Goal: Task Accomplishment & Management: Use online tool/utility

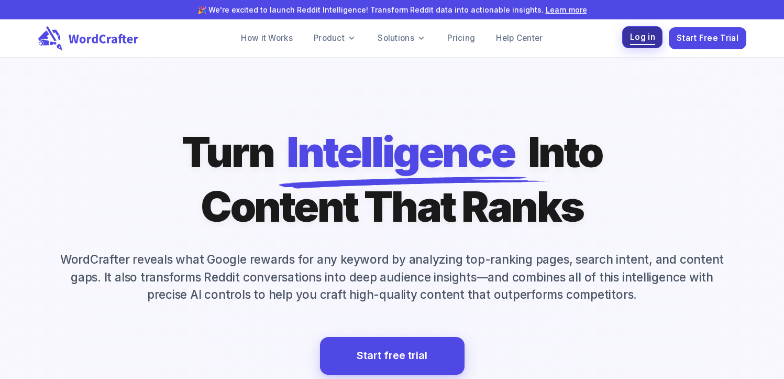
click at [640, 42] on span "Log in" at bounding box center [642, 37] width 25 height 14
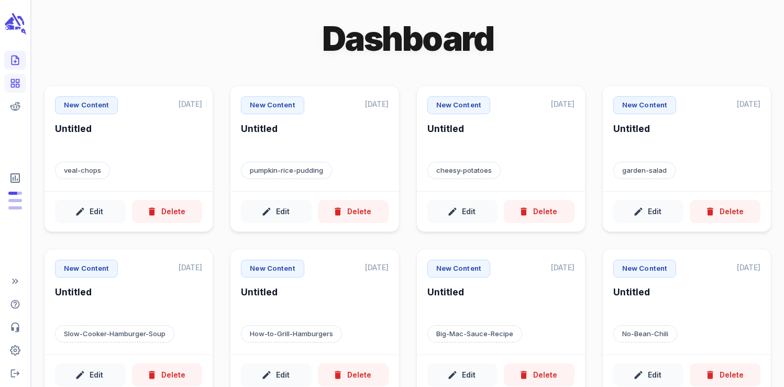
click at [19, 63] on icon "Create new content" at bounding box center [15, 60] width 10 height 10
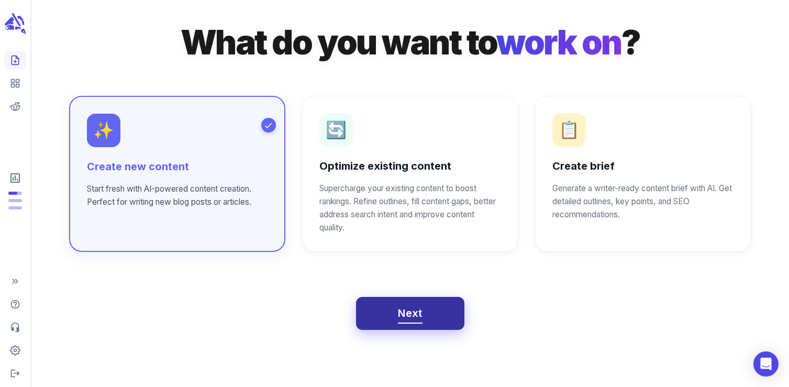
click at [403, 309] on span "Next" at bounding box center [410, 313] width 25 height 18
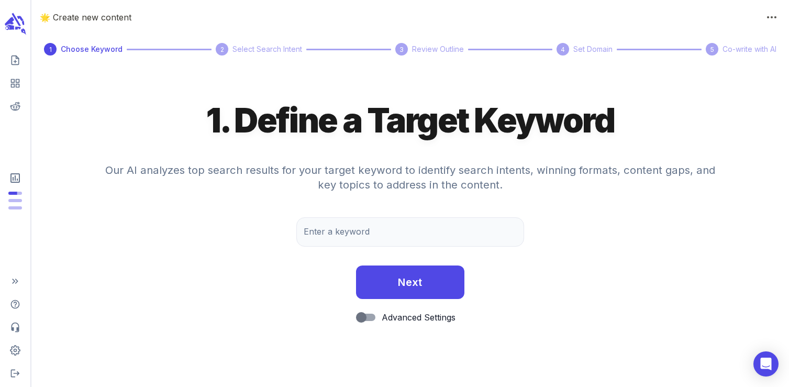
click at [332, 251] on div "Enter a keyword Enter a keyword" at bounding box center [409, 237] width 227 height 40
click at [320, 235] on input "Enter a keyword" at bounding box center [409, 231] width 227 height 29
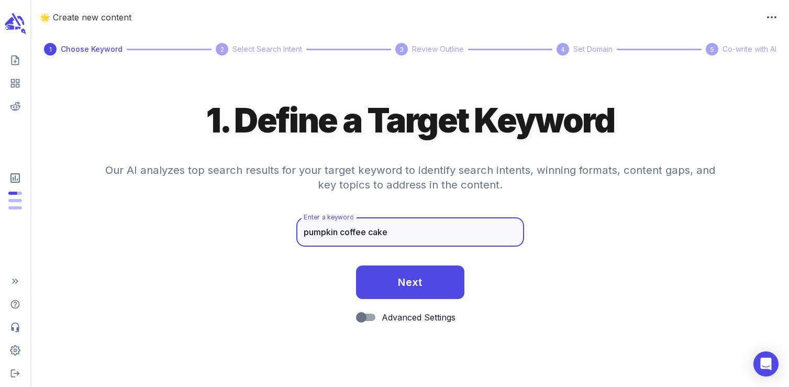
type input "pumpkin coffee cake"
click at [356, 265] on button "Next" at bounding box center [410, 282] width 108 height 34
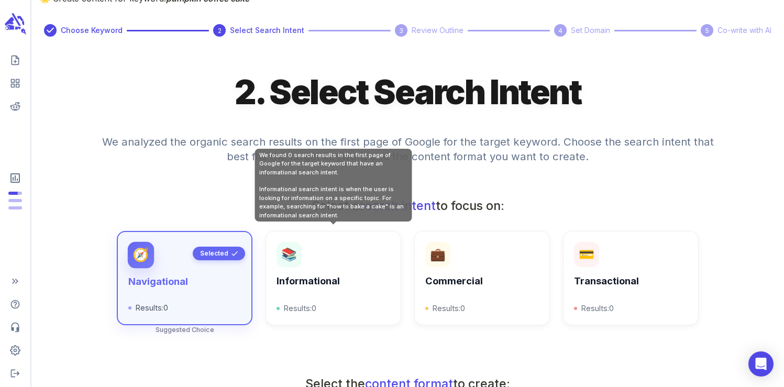
scroll to position [29, 0]
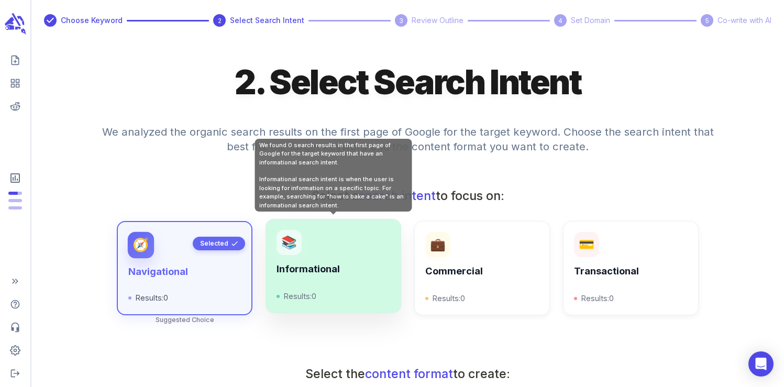
click at [347, 293] on p "Results: 0" at bounding box center [332, 296] width 113 height 12
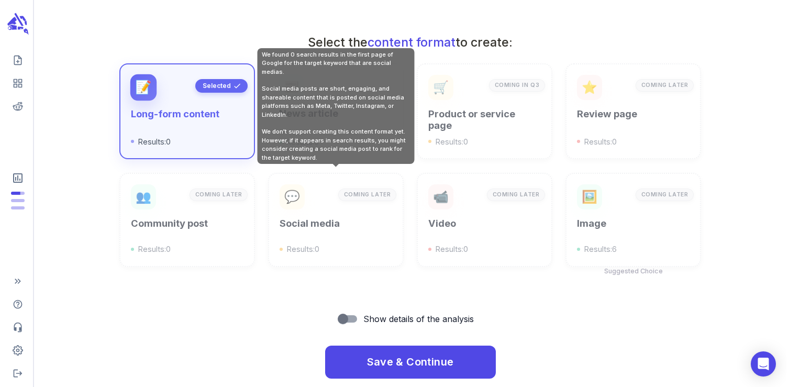
scroll to position [375, 0]
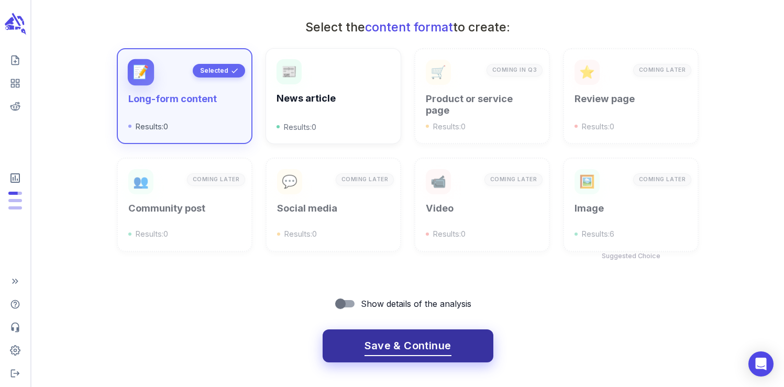
click at [368, 331] on button "Save & Continue" at bounding box center [408, 346] width 171 height 34
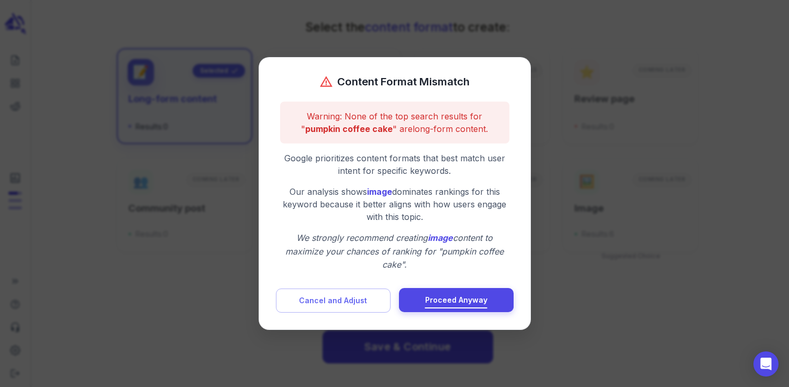
click at [435, 297] on span "Proceed Anyway" at bounding box center [456, 300] width 62 height 13
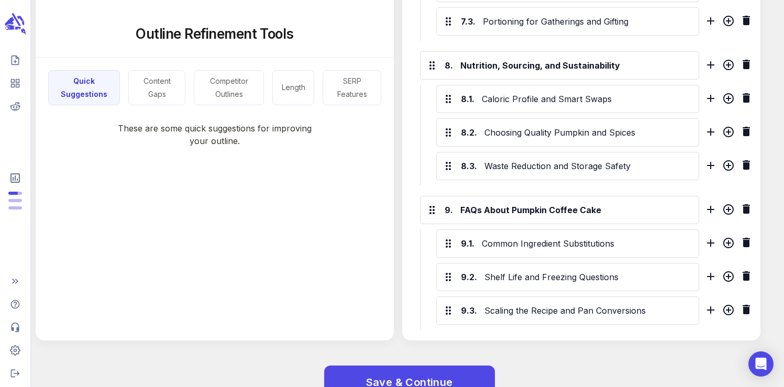
scroll to position [1580, 0]
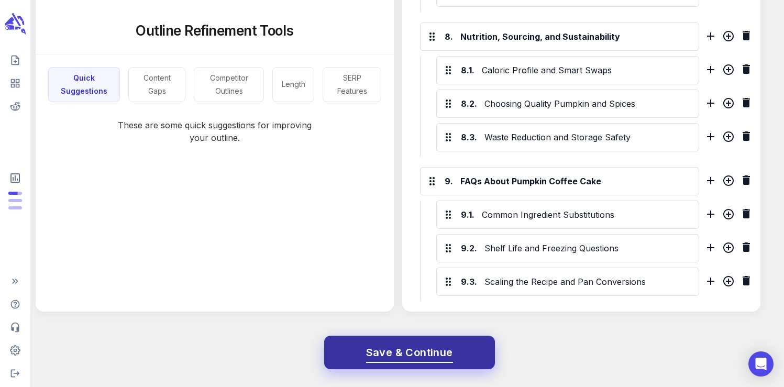
click at [411, 348] on span "Save & Continue" at bounding box center [409, 352] width 87 height 18
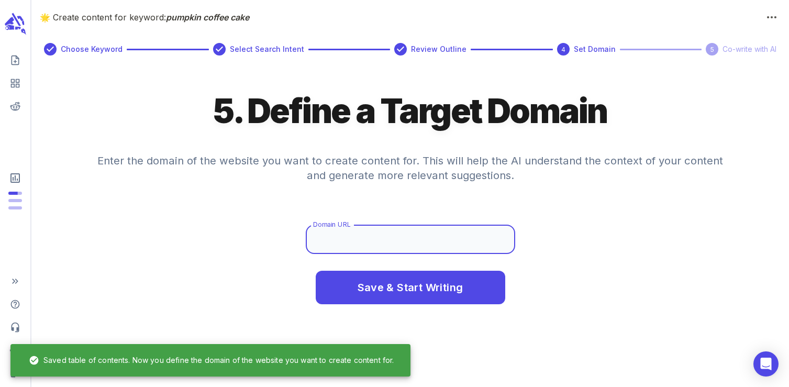
click at [349, 252] on input "Domain URL" at bounding box center [410, 239] width 209 height 29
type input "[DOMAIN_NAME]"
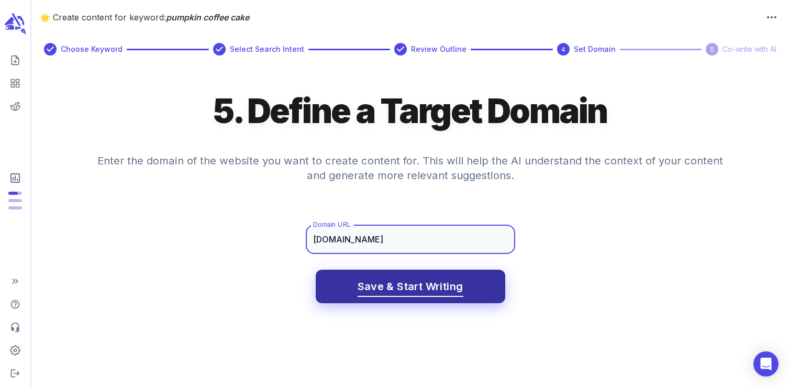
click at [392, 284] on span "Save & Start Writing" at bounding box center [411, 287] width 106 height 18
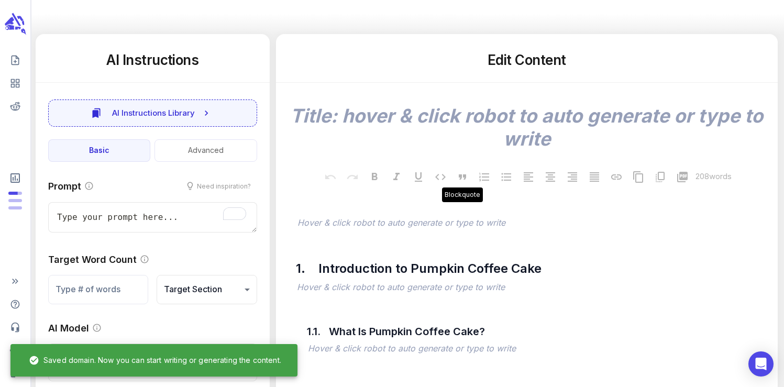
scroll to position [158, 0]
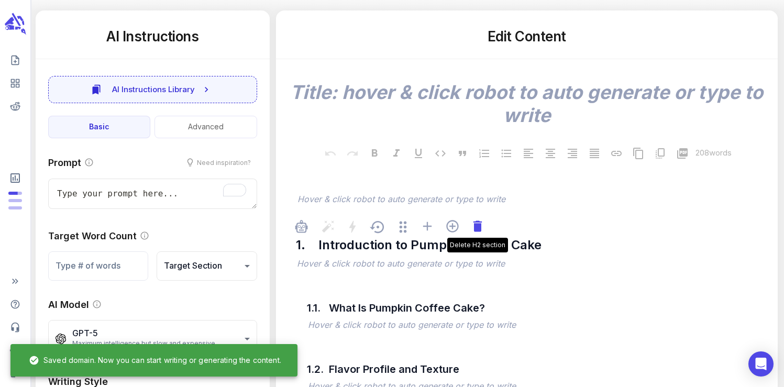
click at [475, 224] on icon at bounding box center [477, 226] width 15 height 15
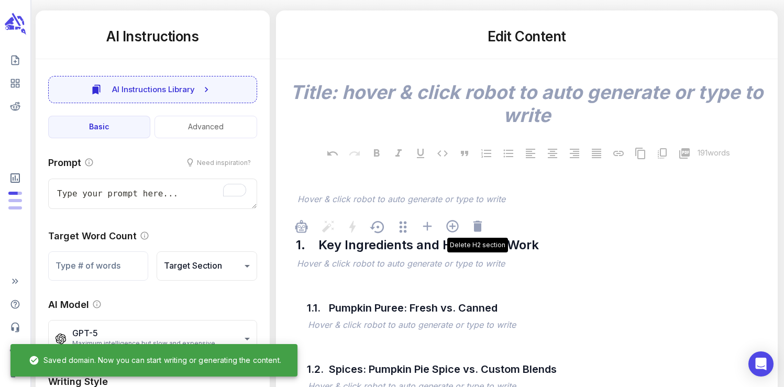
click at [475, 224] on icon at bounding box center [477, 226] width 15 height 15
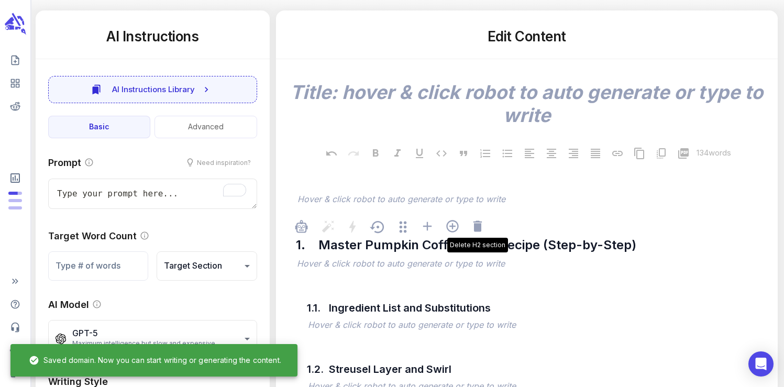
click at [475, 224] on icon at bounding box center [477, 226] width 15 height 15
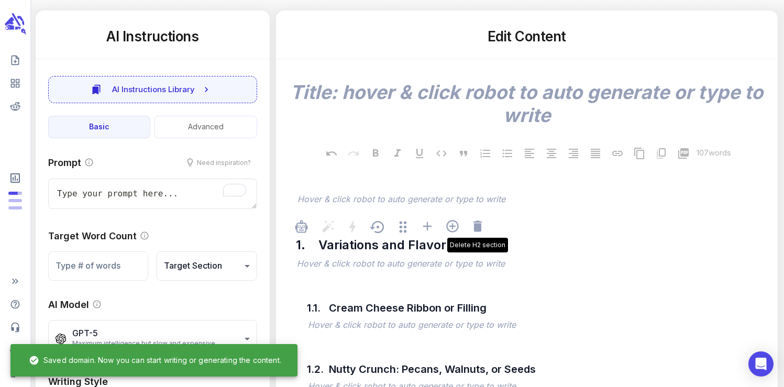
click at [475, 224] on icon at bounding box center [477, 226] width 15 height 15
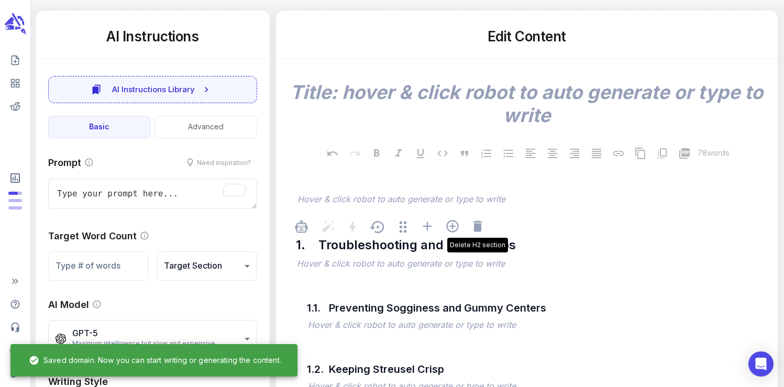
click at [475, 224] on icon at bounding box center [477, 226] width 15 height 15
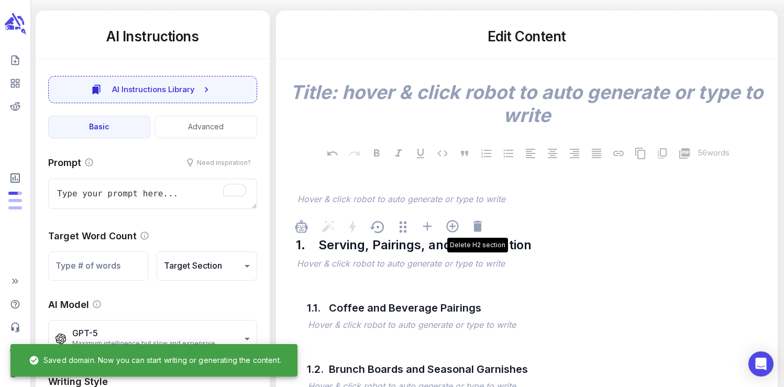
click at [475, 224] on icon at bounding box center [477, 226] width 15 height 15
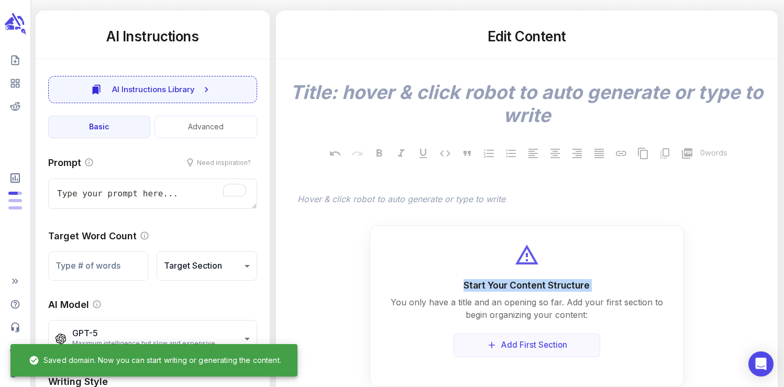
click at [475, 224] on div "x 0 words ﻿ Hover & click robot to auto generate or type to write Start Your Co…" at bounding box center [526, 223] width 485 height 328
click at [475, 195] on p "﻿" at bounding box center [531, 200] width 469 height 13
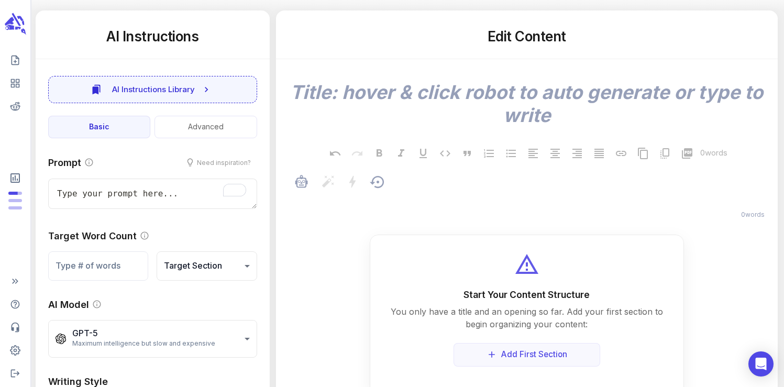
type textarea "x"
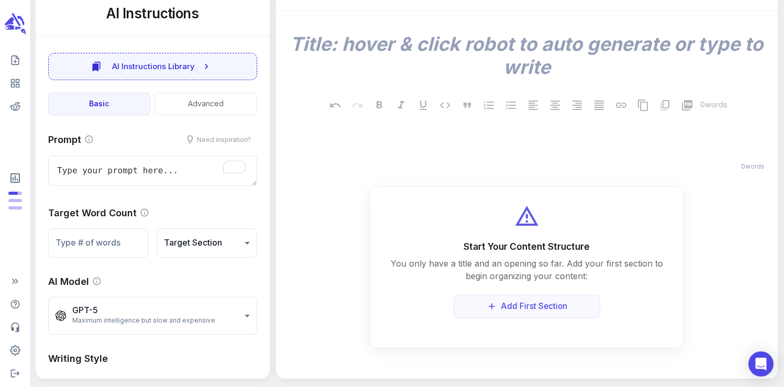
scroll to position [0, 0]
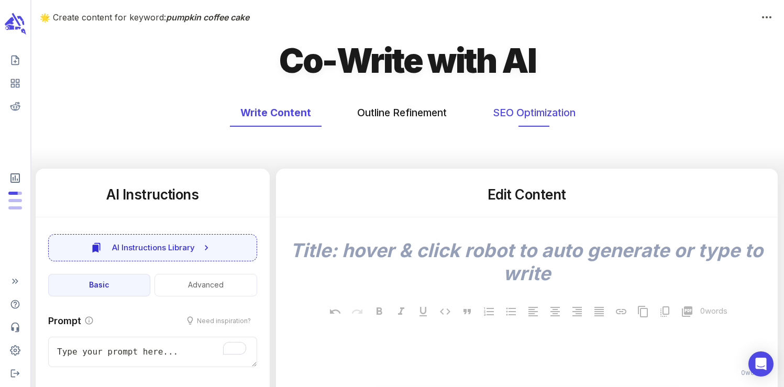
click at [506, 113] on button "SEO Optimization" at bounding box center [534, 113] width 104 height 28
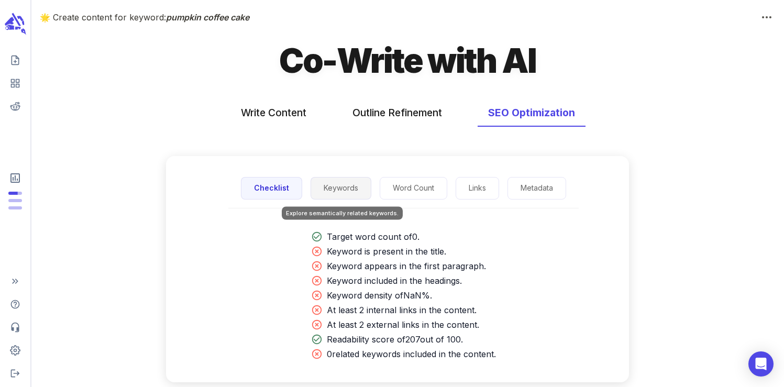
click at [328, 190] on button "Keywords" at bounding box center [340, 188] width 61 height 23
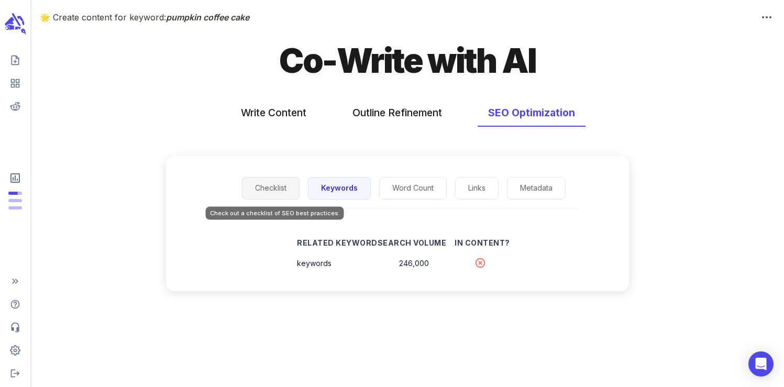
click at [262, 188] on button "Checklist" at bounding box center [271, 188] width 58 height 23
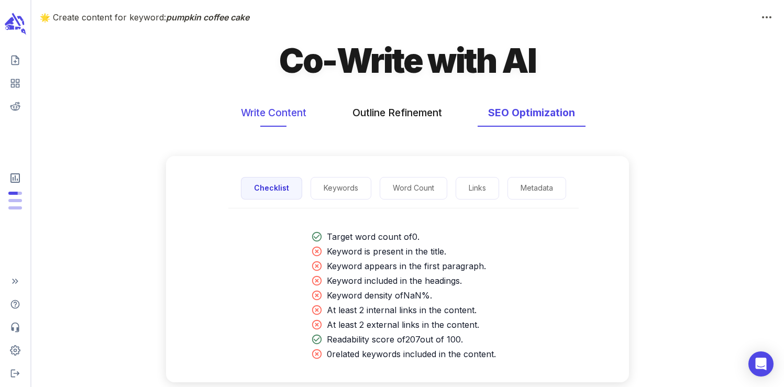
click at [296, 105] on button "Write Content" at bounding box center [273, 113] width 86 height 28
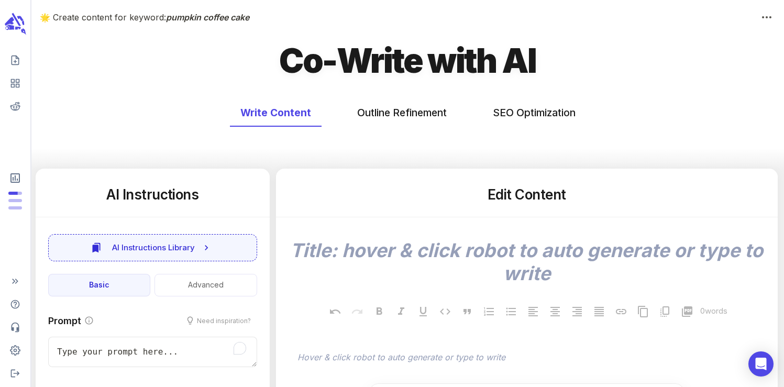
type textarea "x"
click at [421, 107] on button "Outline Refinement" at bounding box center [402, 113] width 110 height 28
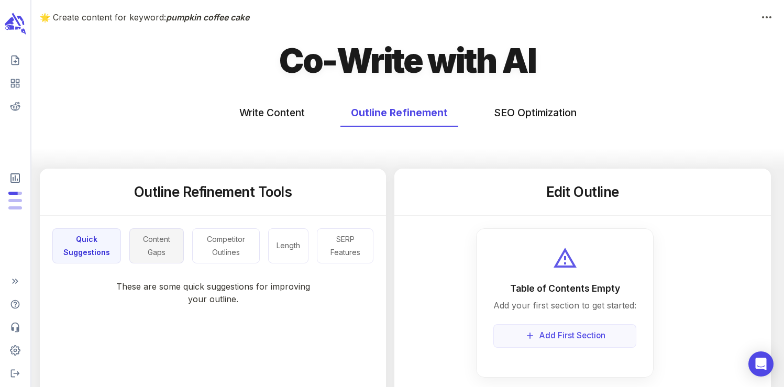
click at [153, 255] on button "Content Gaps" at bounding box center [156, 245] width 54 height 35
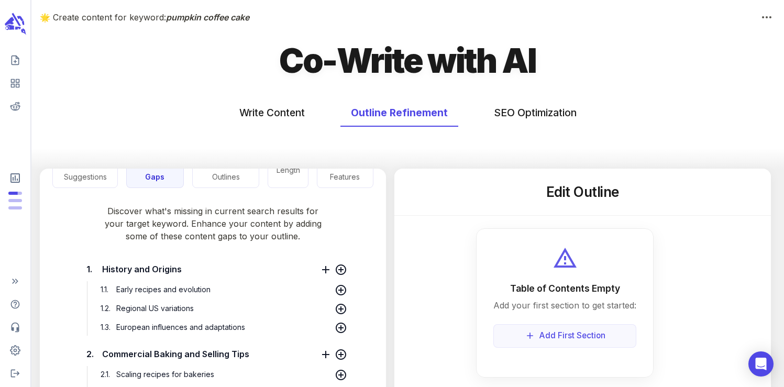
scroll to position [26, 0]
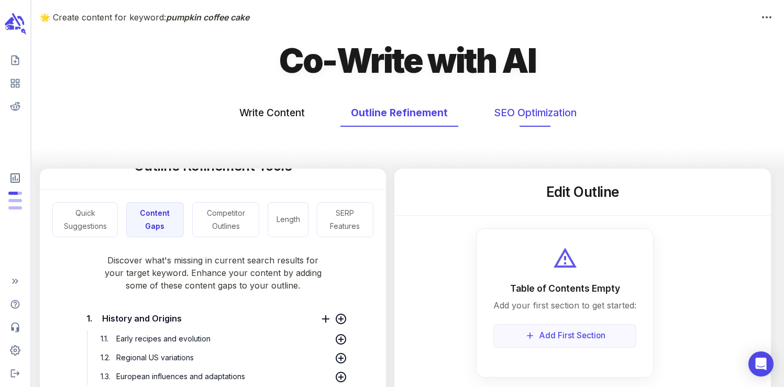
click at [542, 104] on button "SEO Optimization" at bounding box center [535, 113] width 104 height 28
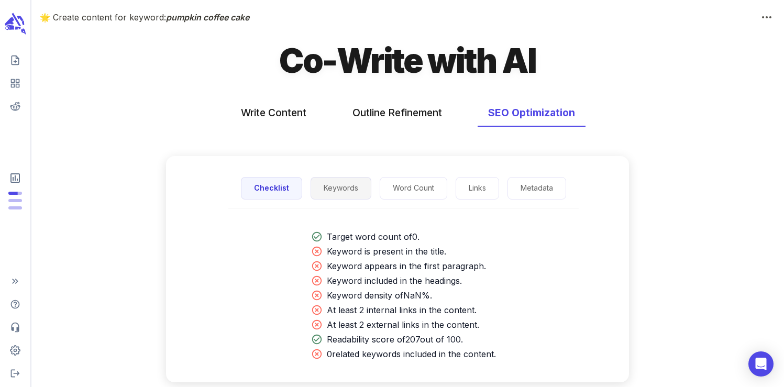
click at [342, 195] on button "Keywords" at bounding box center [340, 188] width 61 height 23
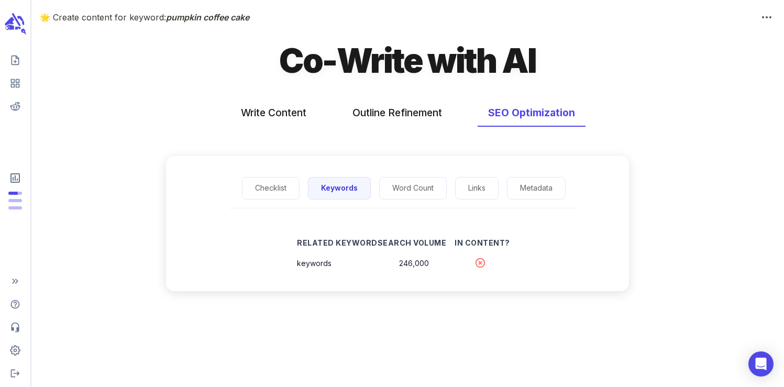
click at [378, 237] on p "Search Volume" at bounding box center [412, 242] width 69 height 11
click at [271, 101] on button "Write Content" at bounding box center [273, 113] width 86 height 28
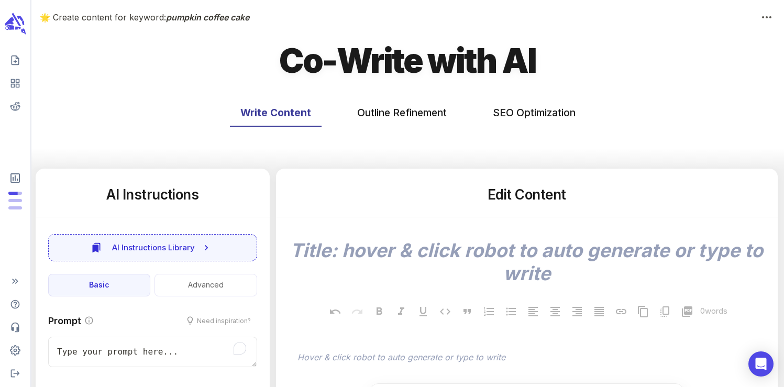
type textarea "x"
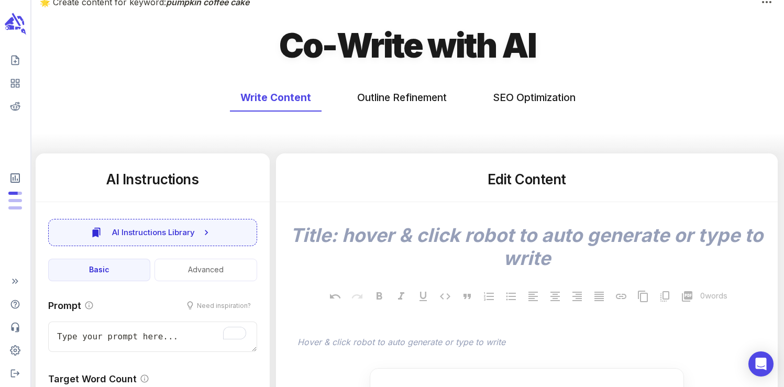
scroll to position [0, 0]
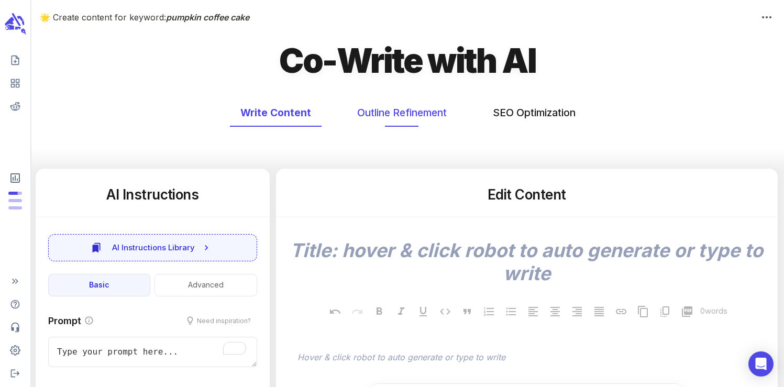
click at [401, 104] on button "Outline Refinement" at bounding box center [402, 113] width 110 height 28
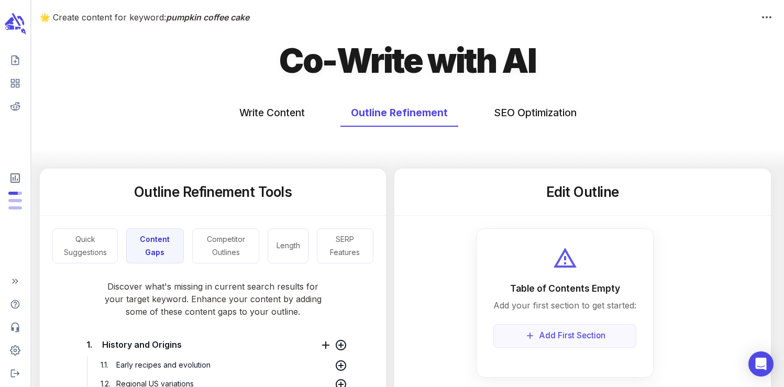
click at [522, 98] on div "Write Content Outline Refinement SEO Optimization" at bounding box center [407, 130] width 752 height 78
click at [522, 108] on button "SEO Optimization" at bounding box center [535, 113] width 104 height 28
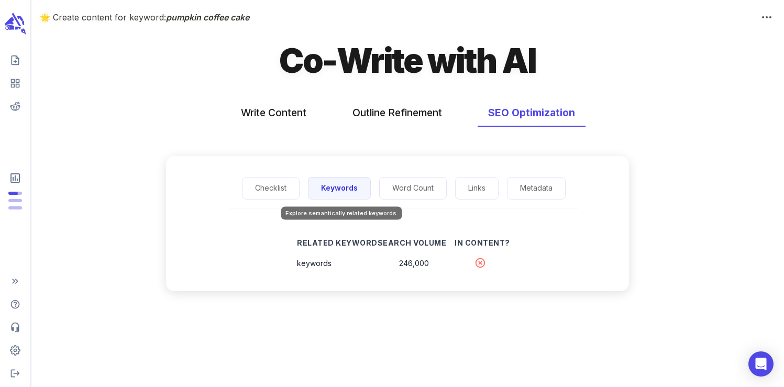
click at [341, 185] on button "Keywords" at bounding box center [339, 188] width 63 height 23
click at [269, 189] on button "Checklist" at bounding box center [271, 188] width 58 height 23
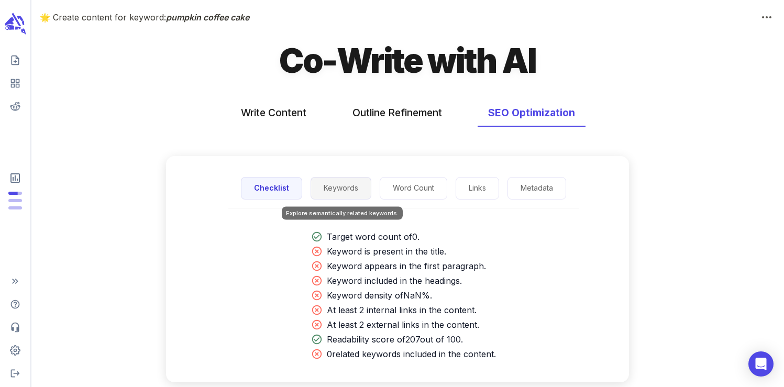
click at [337, 188] on button "Keywords" at bounding box center [340, 188] width 61 height 23
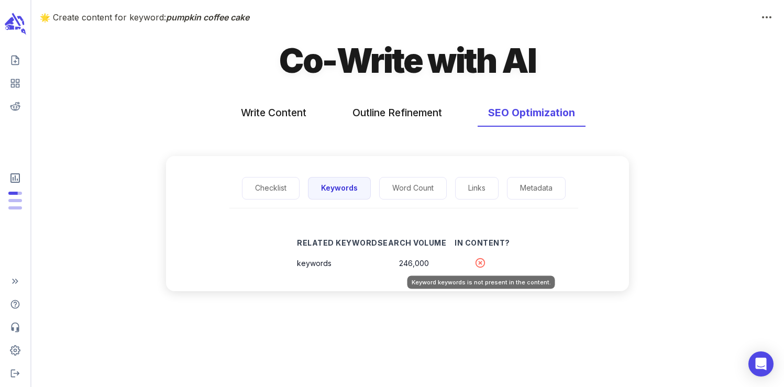
click at [478, 260] on icon "Keyword keywords is not present in the content." at bounding box center [480, 263] width 12 height 12
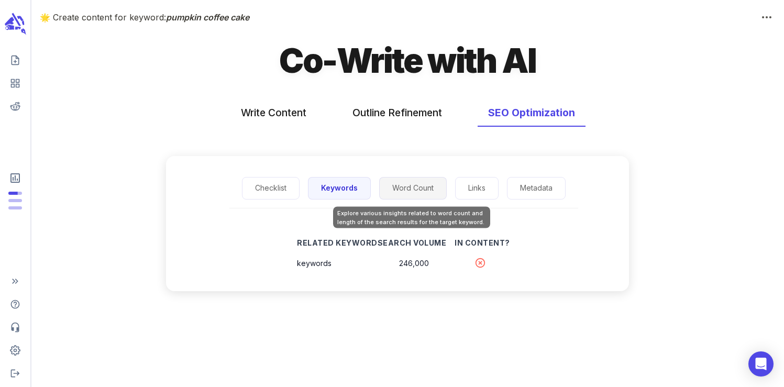
click at [390, 187] on button "Word Count" at bounding box center [413, 188] width 68 height 23
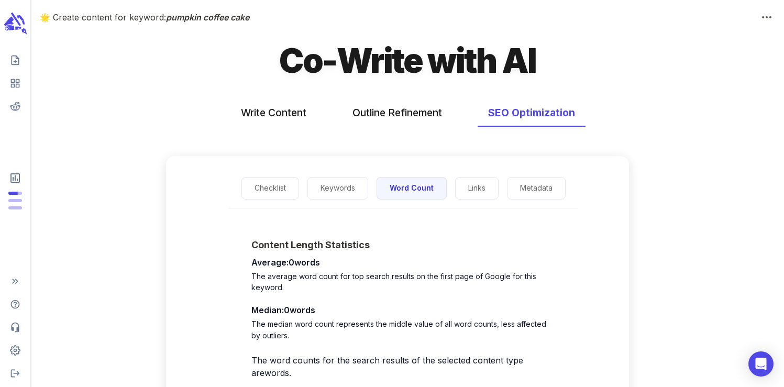
click at [20, 17] on icon "scrollable content" at bounding box center [19, 18] width 7 height 6
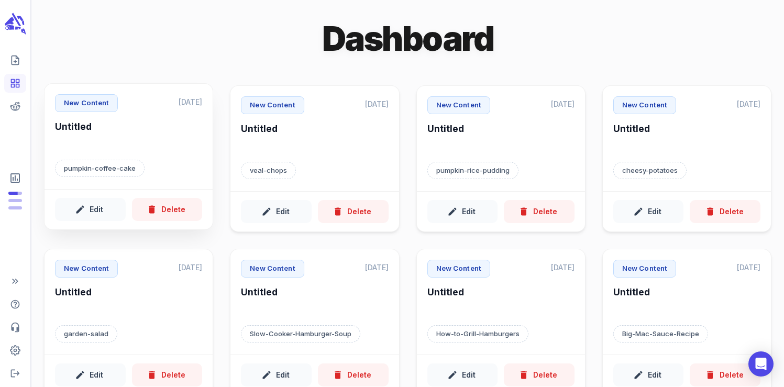
click at [147, 128] on h6 "Untitled" at bounding box center [128, 134] width 147 height 29
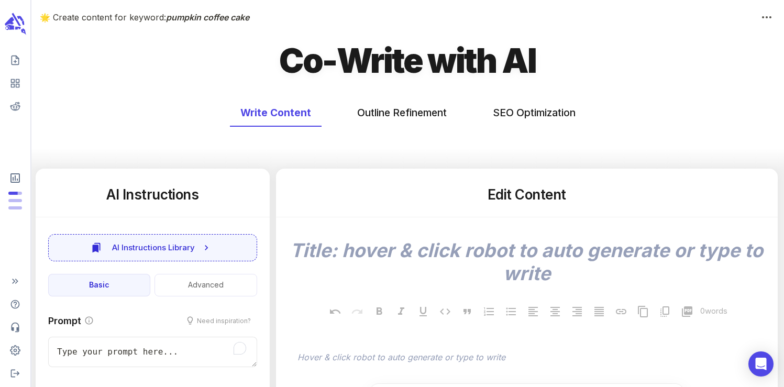
type textarea "x"
click at [388, 118] on button "Outline Refinement" at bounding box center [402, 113] width 110 height 28
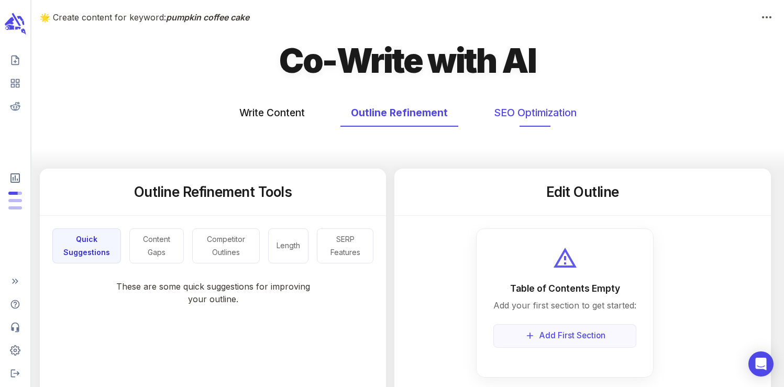
click at [504, 104] on button "SEO Optimization" at bounding box center [535, 113] width 104 height 28
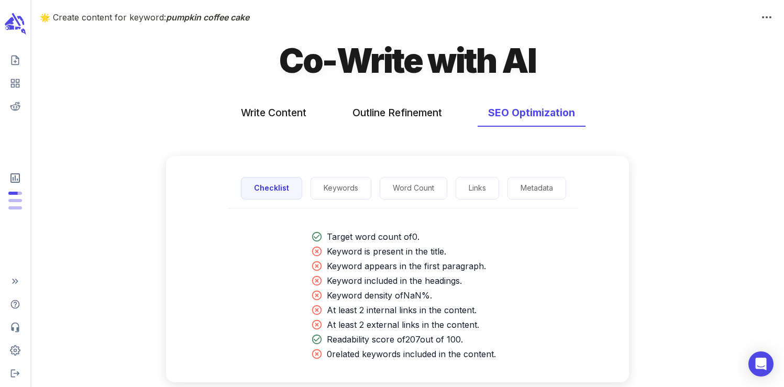
click at [363, 199] on div "Checklist Keywords Word Count Links Metadata" at bounding box center [403, 189] width 350 height 40
click at [345, 190] on button "Keywords" at bounding box center [340, 188] width 61 height 23
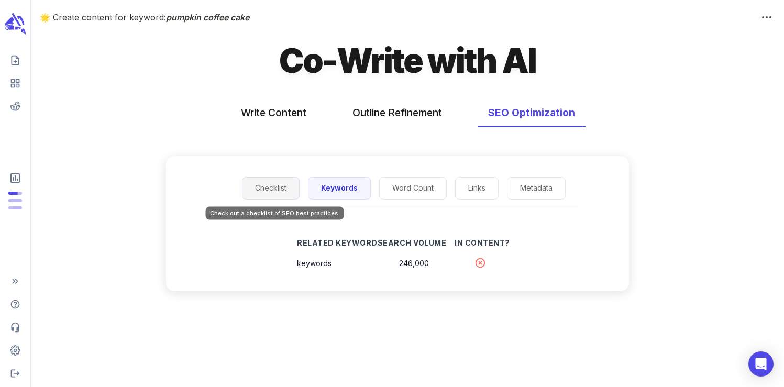
click at [269, 181] on button "Checklist" at bounding box center [271, 188] width 58 height 23
